Goal: Information Seeking & Learning: Find specific page/section

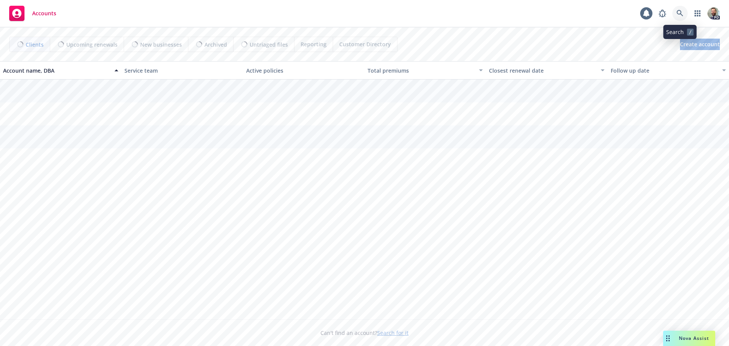
click at [681, 14] on icon at bounding box center [679, 13] width 7 height 7
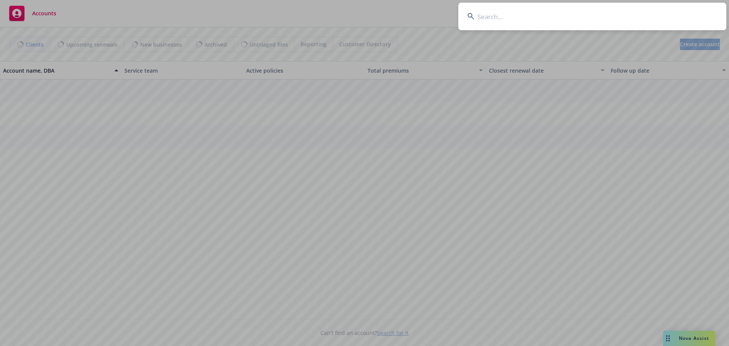
click at [669, 17] on input at bounding box center [592, 17] width 268 height 28
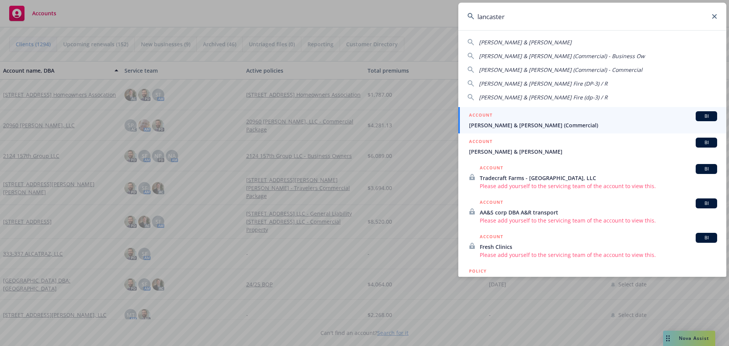
type input "lancaster"
click at [491, 126] on span "[PERSON_NAME] & [PERSON_NAME] (Commercial)" at bounding box center [593, 125] width 248 height 8
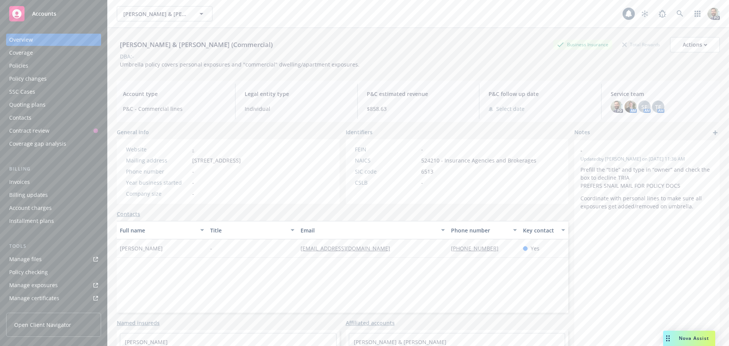
click at [20, 64] on div "Policies" at bounding box center [18, 66] width 19 height 12
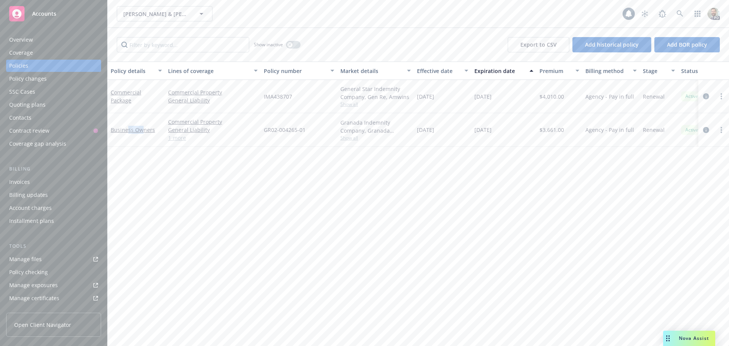
drag, startPoint x: 128, startPoint y: 128, endPoint x: 142, endPoint y: 168, distance: 42.2
click at [141, 157] on div "Policy details Lines of coverage Policy number Market details Effective date Ex…" at bounding box center [418, 204] width 621 height 285
click at [146, 181] on div "Policy details Lines of coverage Policy number Market details Effective date Ex…" at bounding box center [418, 204] width 621 height 285
click at [117, 92] on link "Commercial Package" at bounding box center [126, 96] width 31 height 15
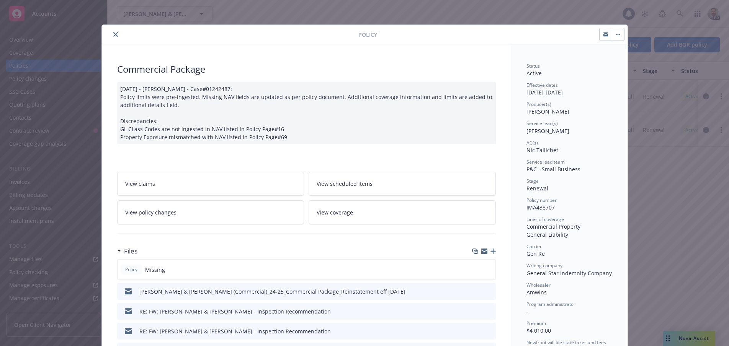
click at [111, 35] on button "close" at bounding box center [115, 34] width 9 height 9
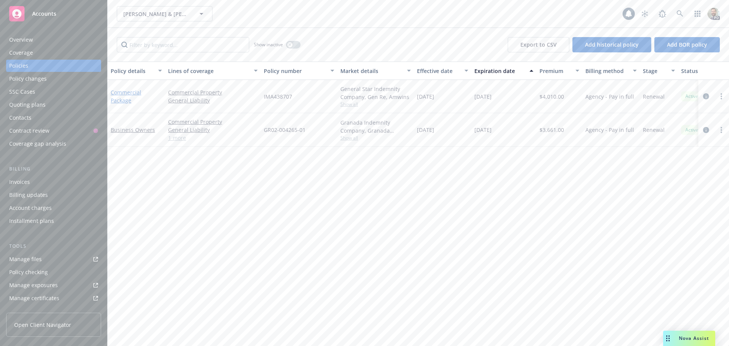
click at [117, 92] on link "Commercial Package" at bounding box center [126, 96] width 31 height 15
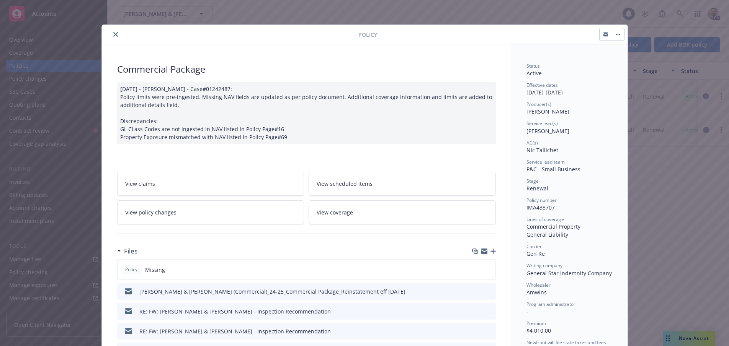
scroll to position [23, 0]
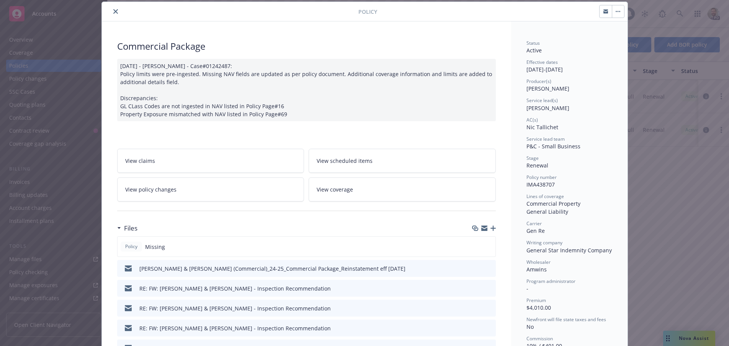
click at [111, 10] on button "close" at bounding box center [115, 11] width 9 height 9
